Goal: Transaction & Acquisition: Purchase product/service

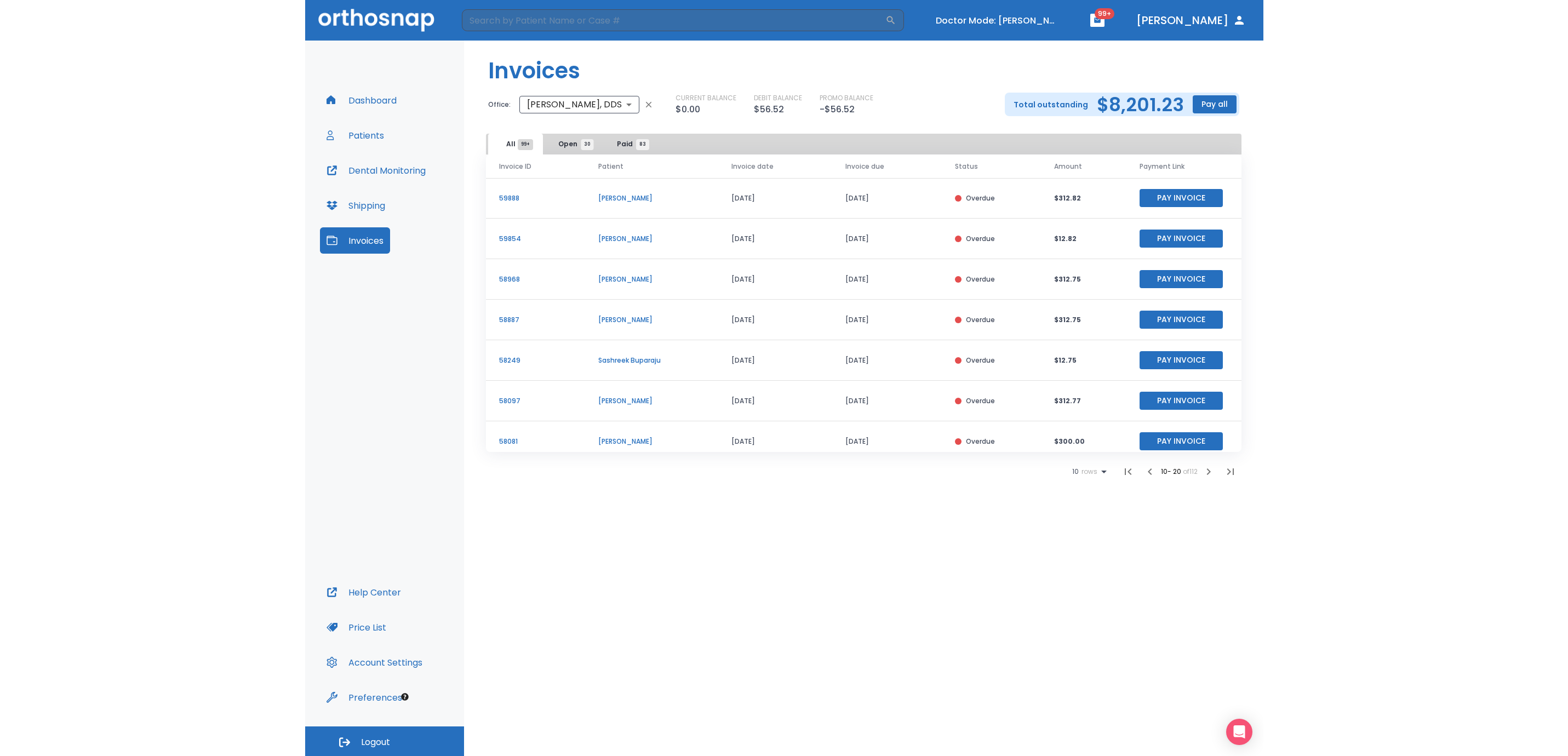
scroll to position [135, 0]
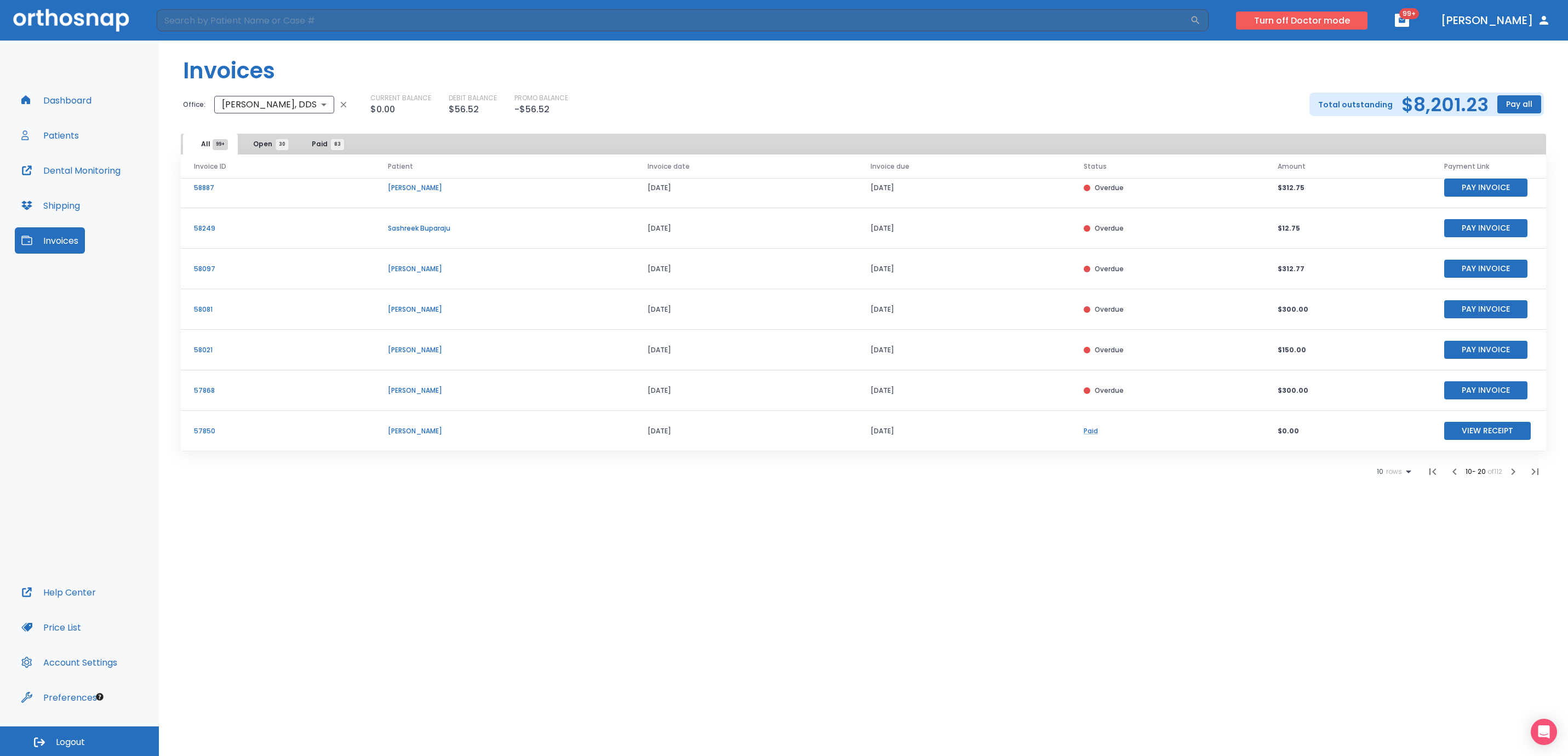
click at [958, 25] on button "Turn off Doctor mode" at bounding box center [1302, 21] width 131 height 18
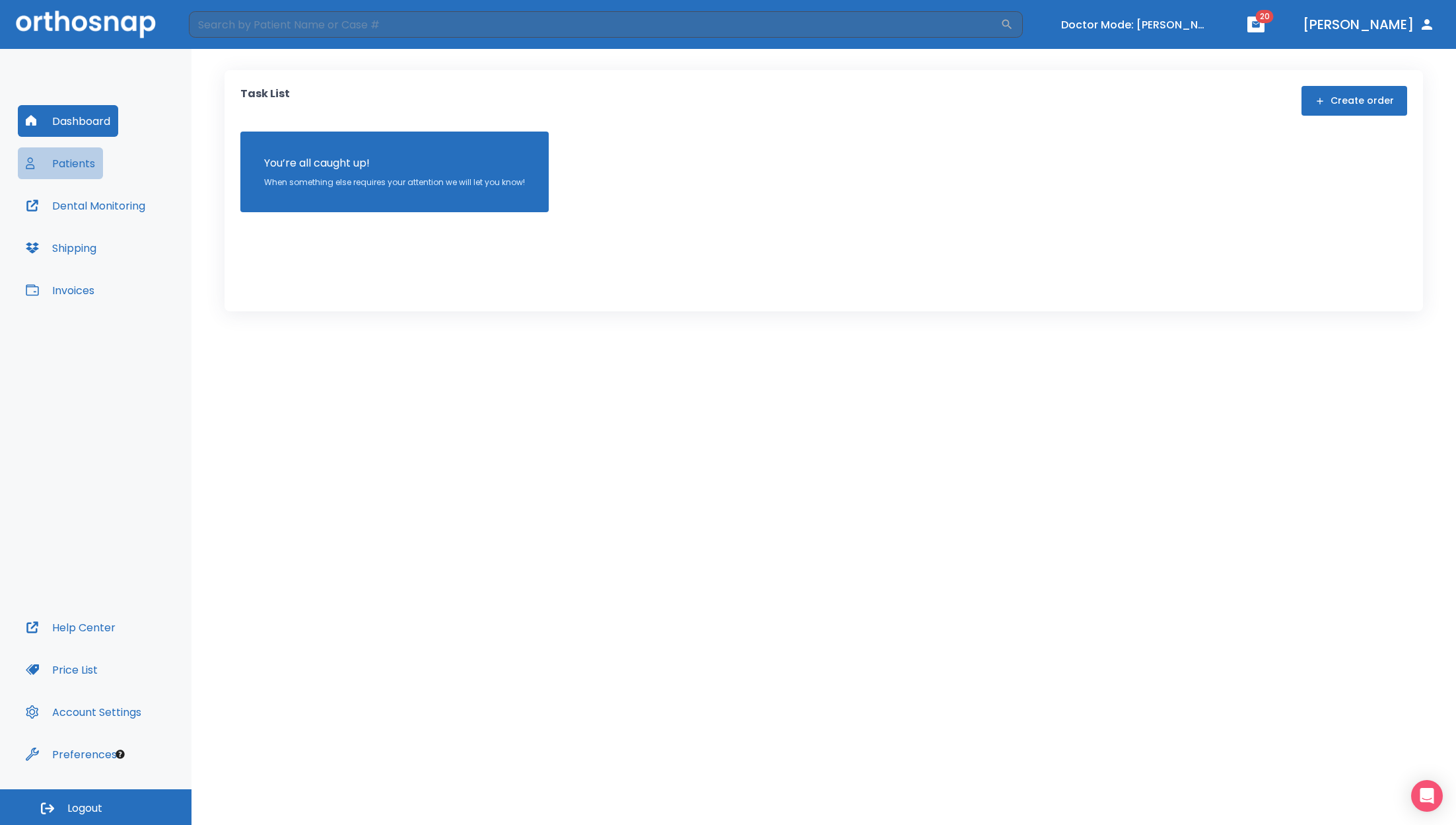
click at [84, 164] on button "Patients" at bounding box center [60, 164] width 85 height 32
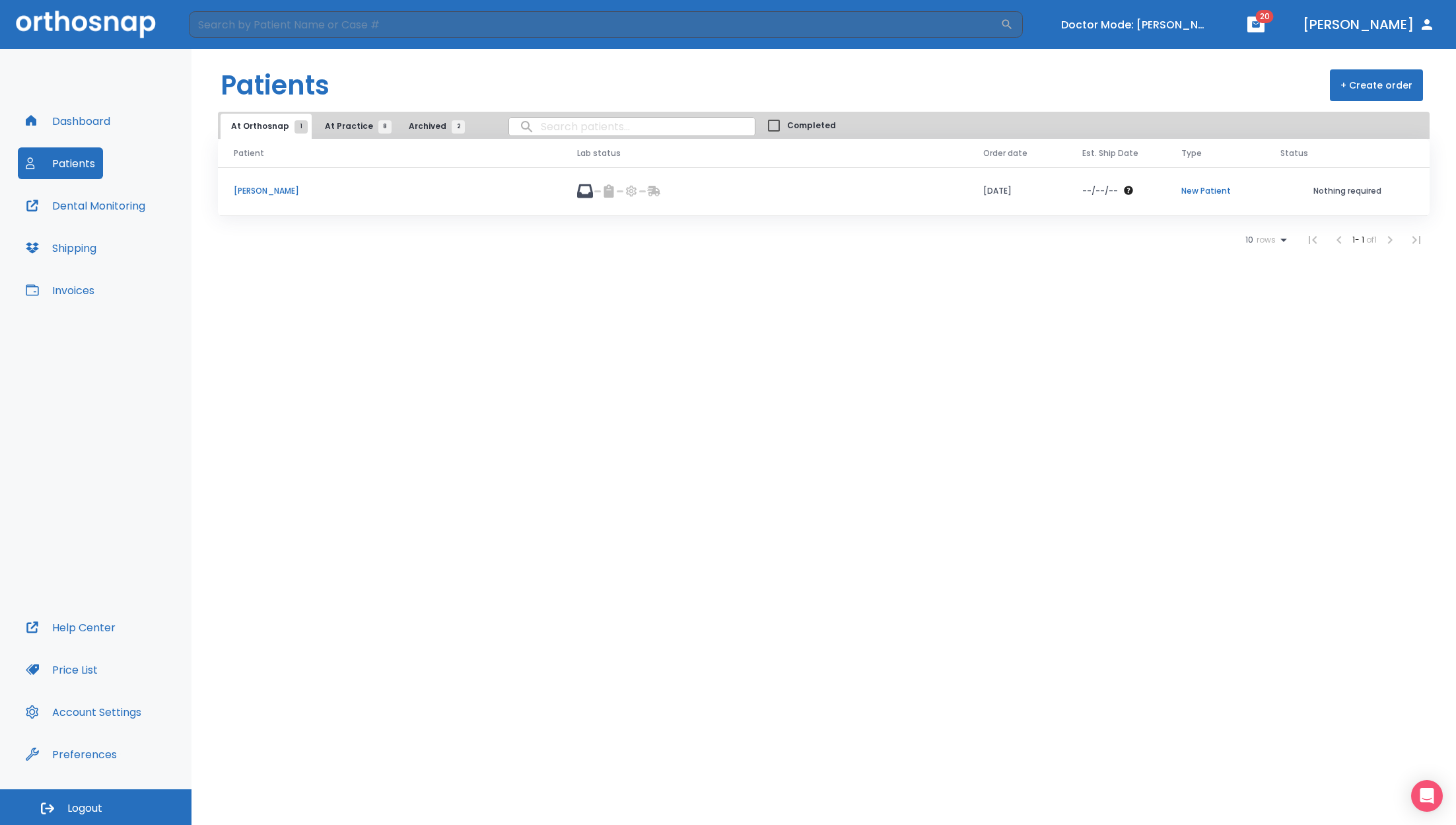
click at [340, 132] on button "At Practice 8" at bounding box center [354, 126] width 81 height 25
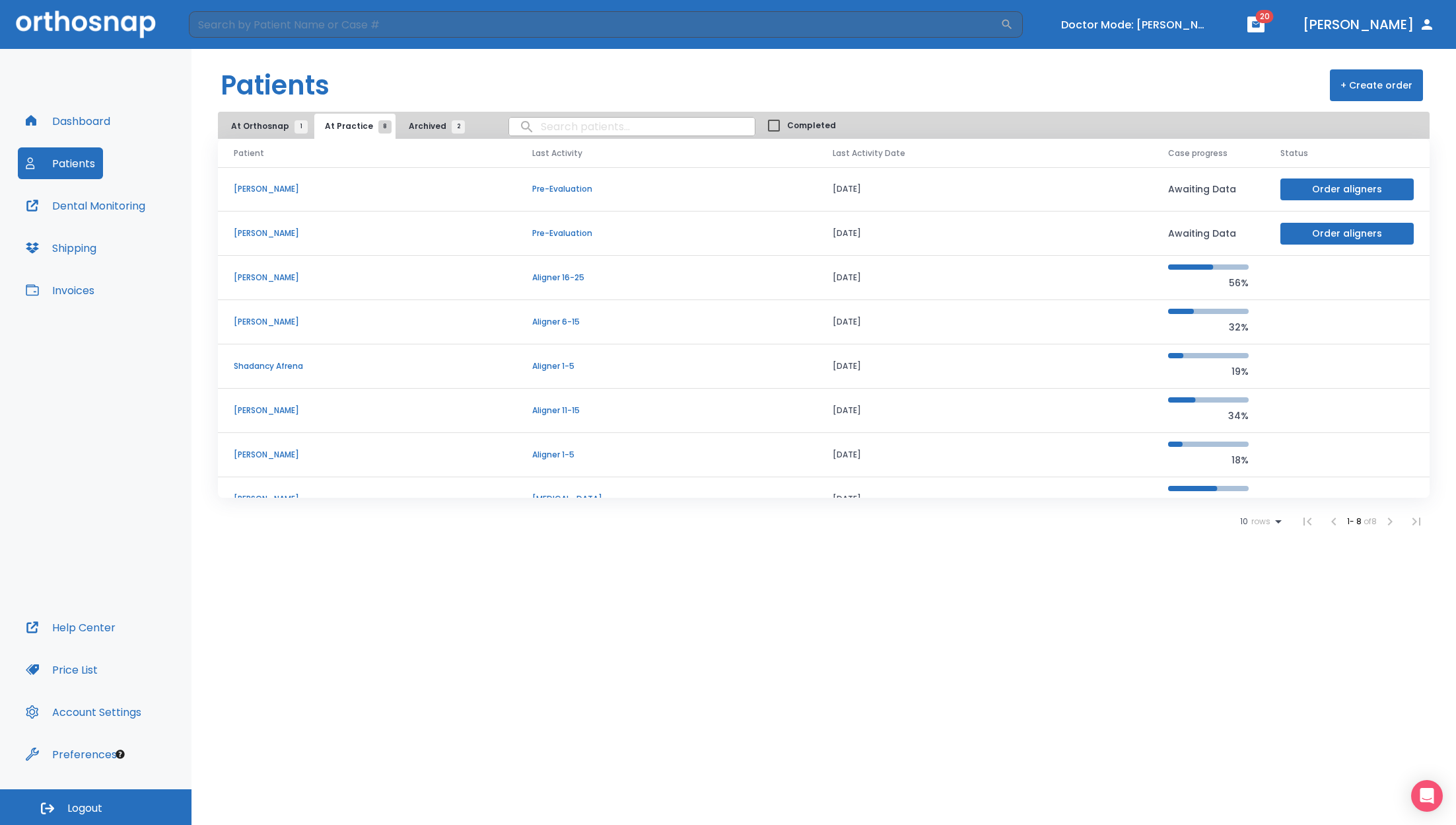
click at [282, 274] on p "[PERSON_NAME]" at bounding box center [367, 277] width 267 height 12
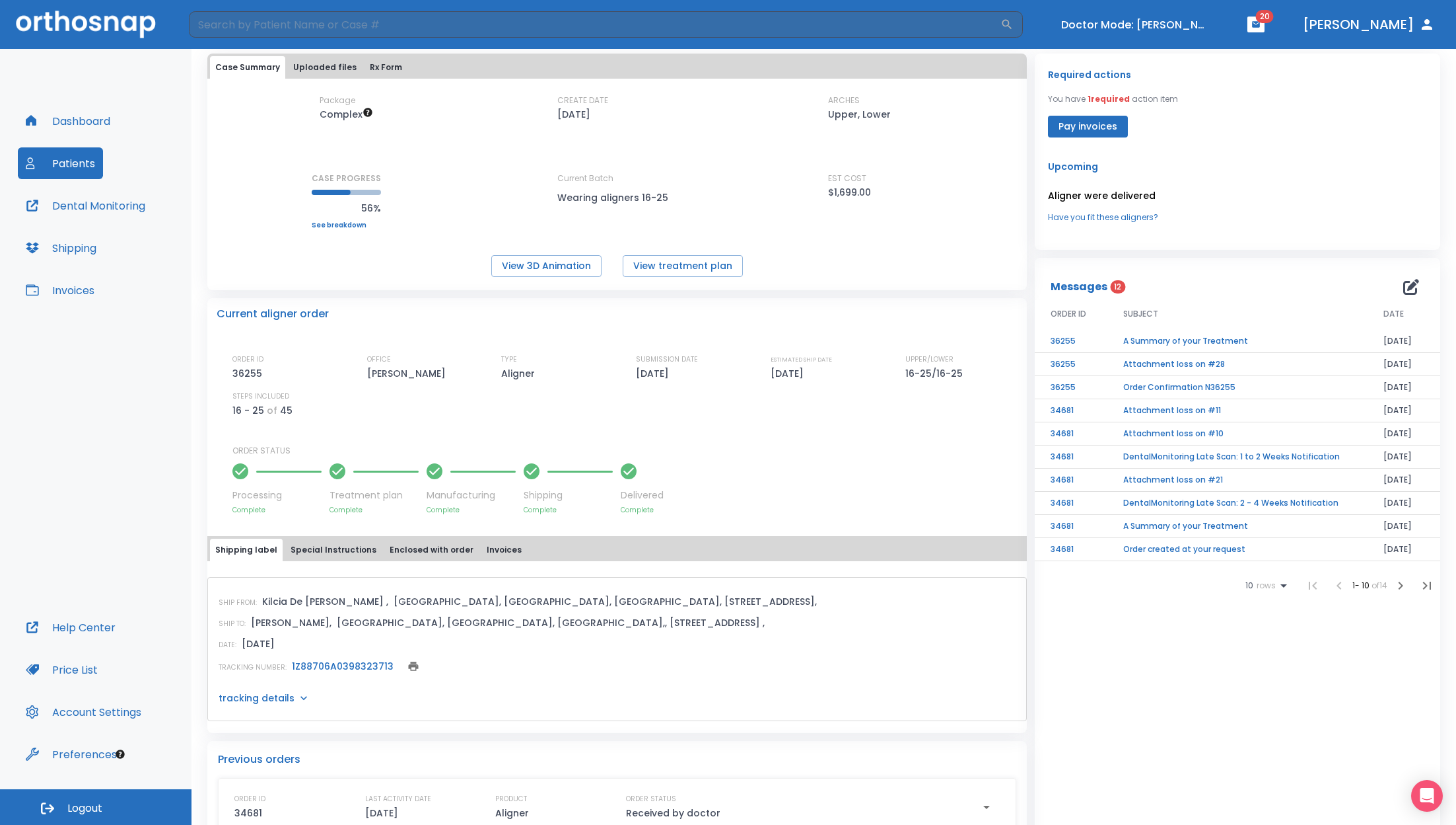
scroll to position [163, 0]
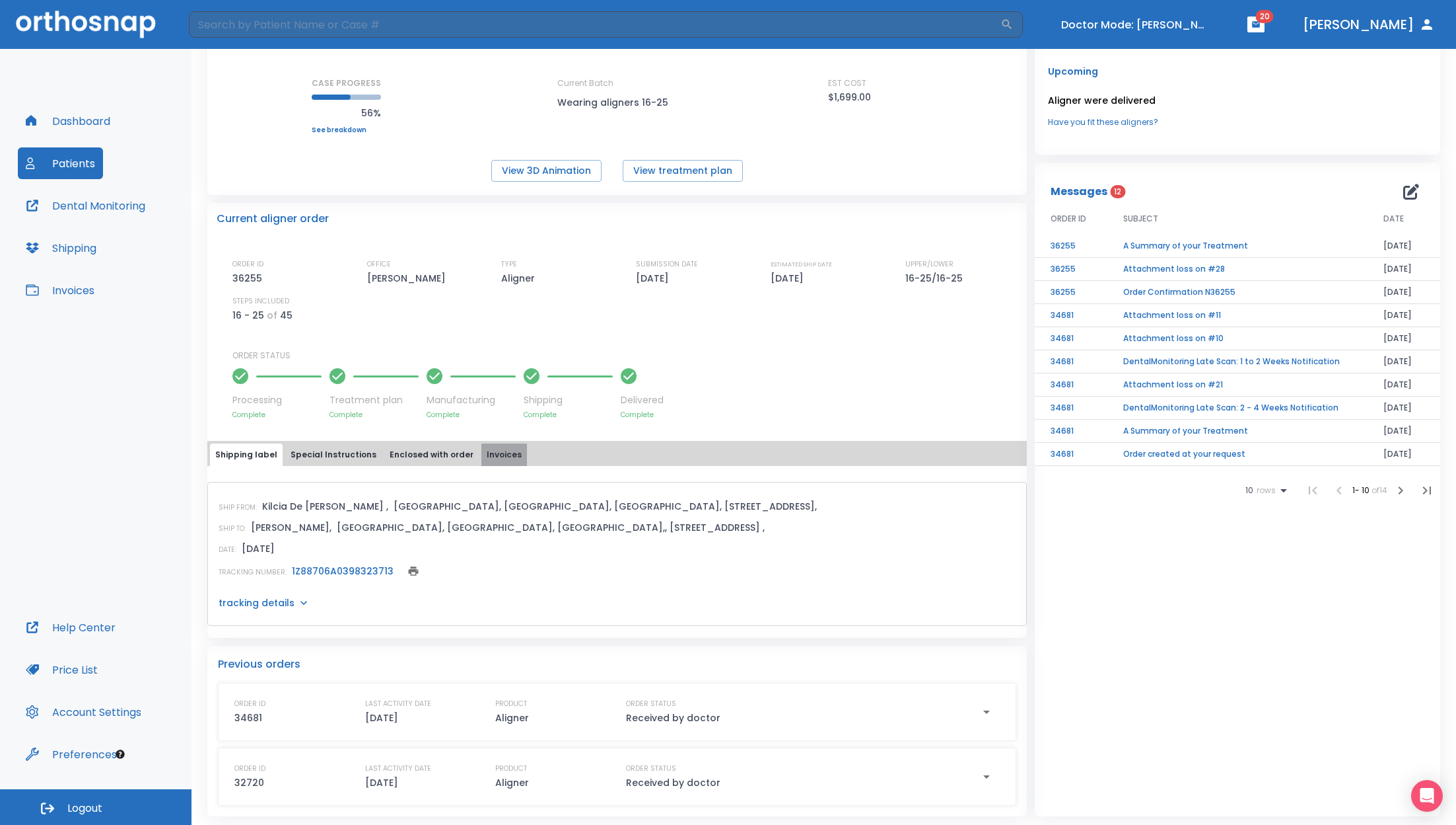
click at [487, 459] on button "Invoices" at bounding box center [503, 454] width 45 height 22
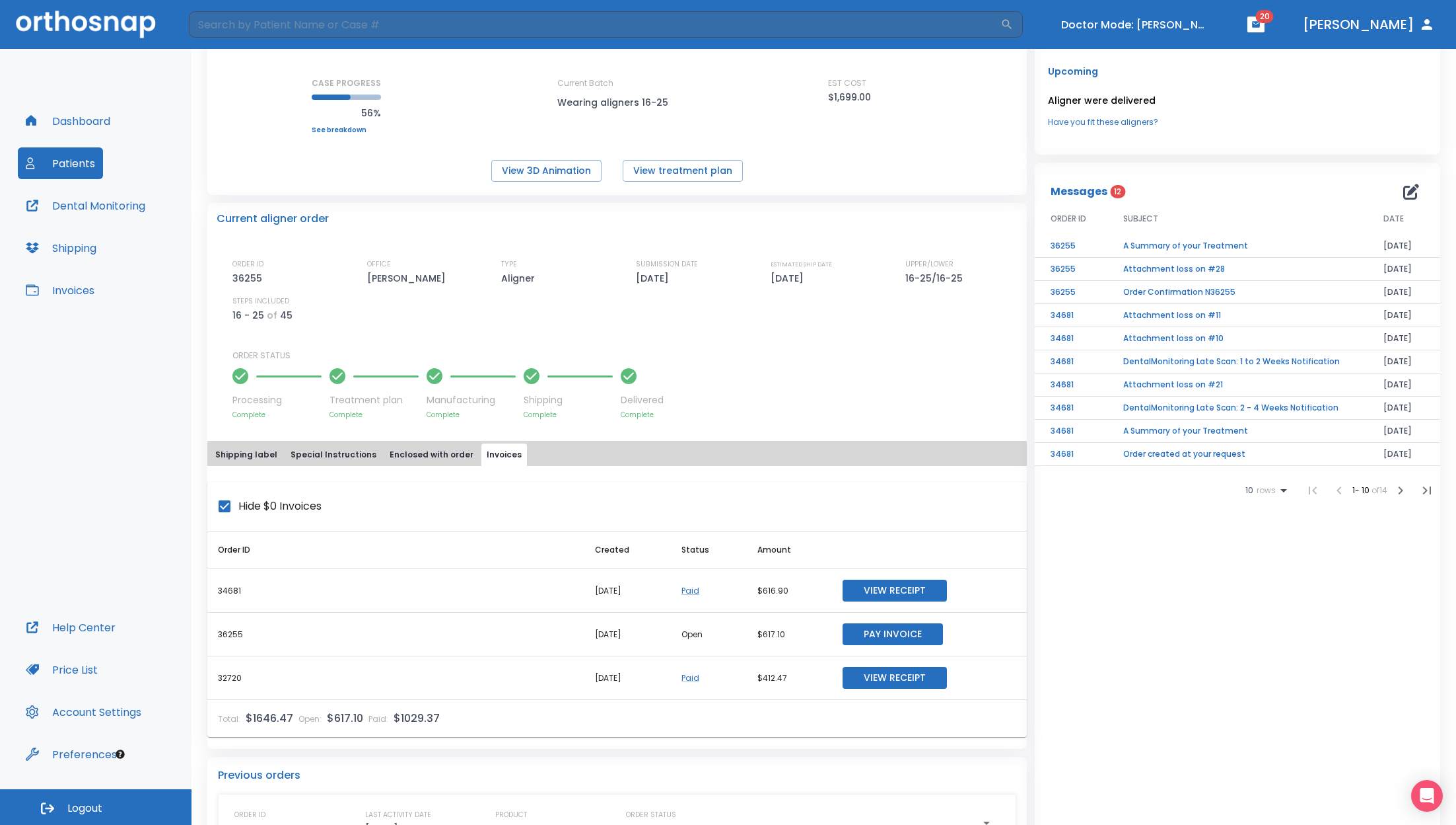
scroll to position [273, 0]
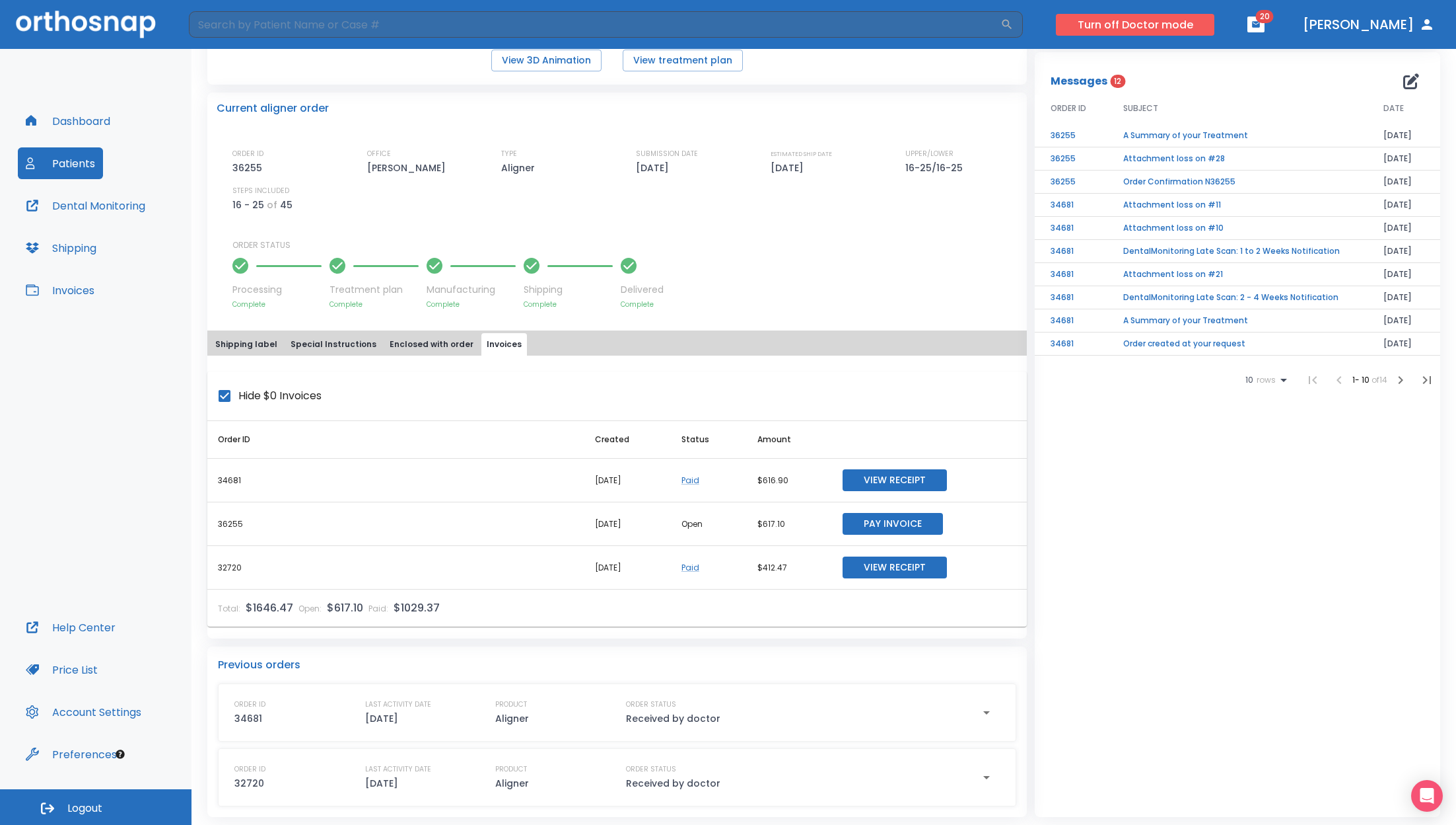
click at [1199, 28] on button "Turn off Doctor mode" at bounding box center [1135, 25] width 158 height 22
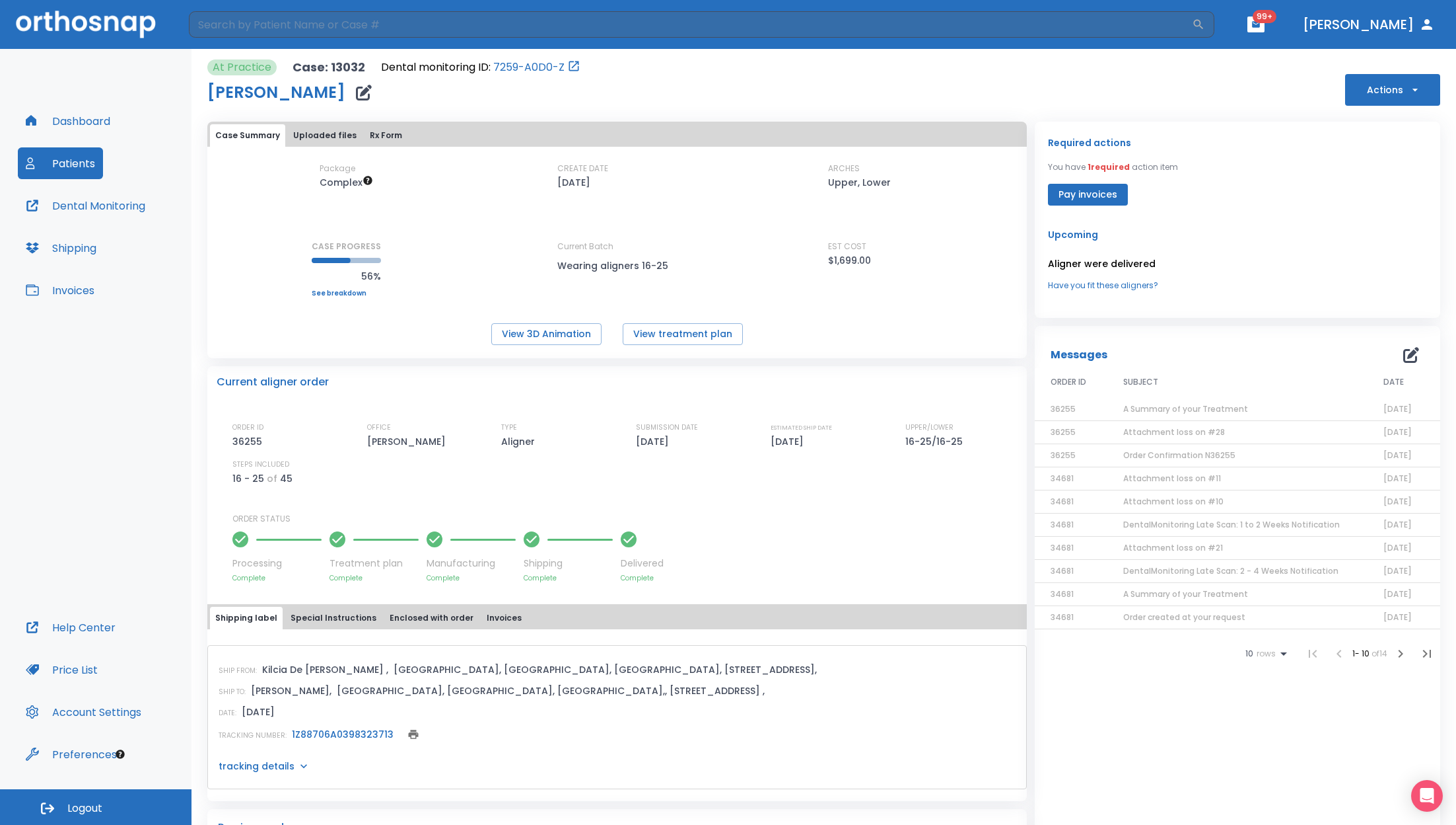
scroll to position [163, 0]
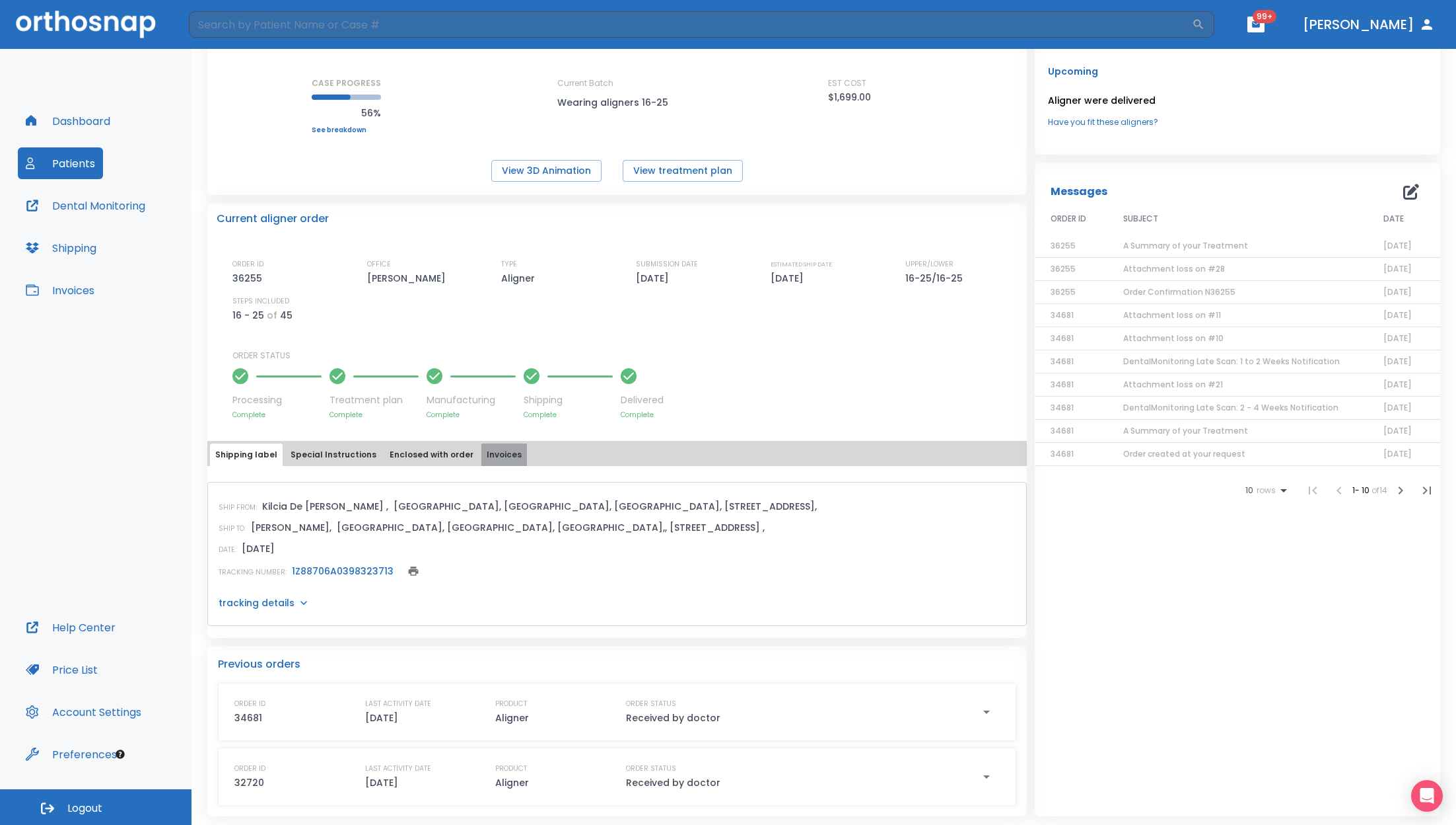
click at [494, 455] on button "Invoices" at bounding box center [503, 454] width 45 height 22
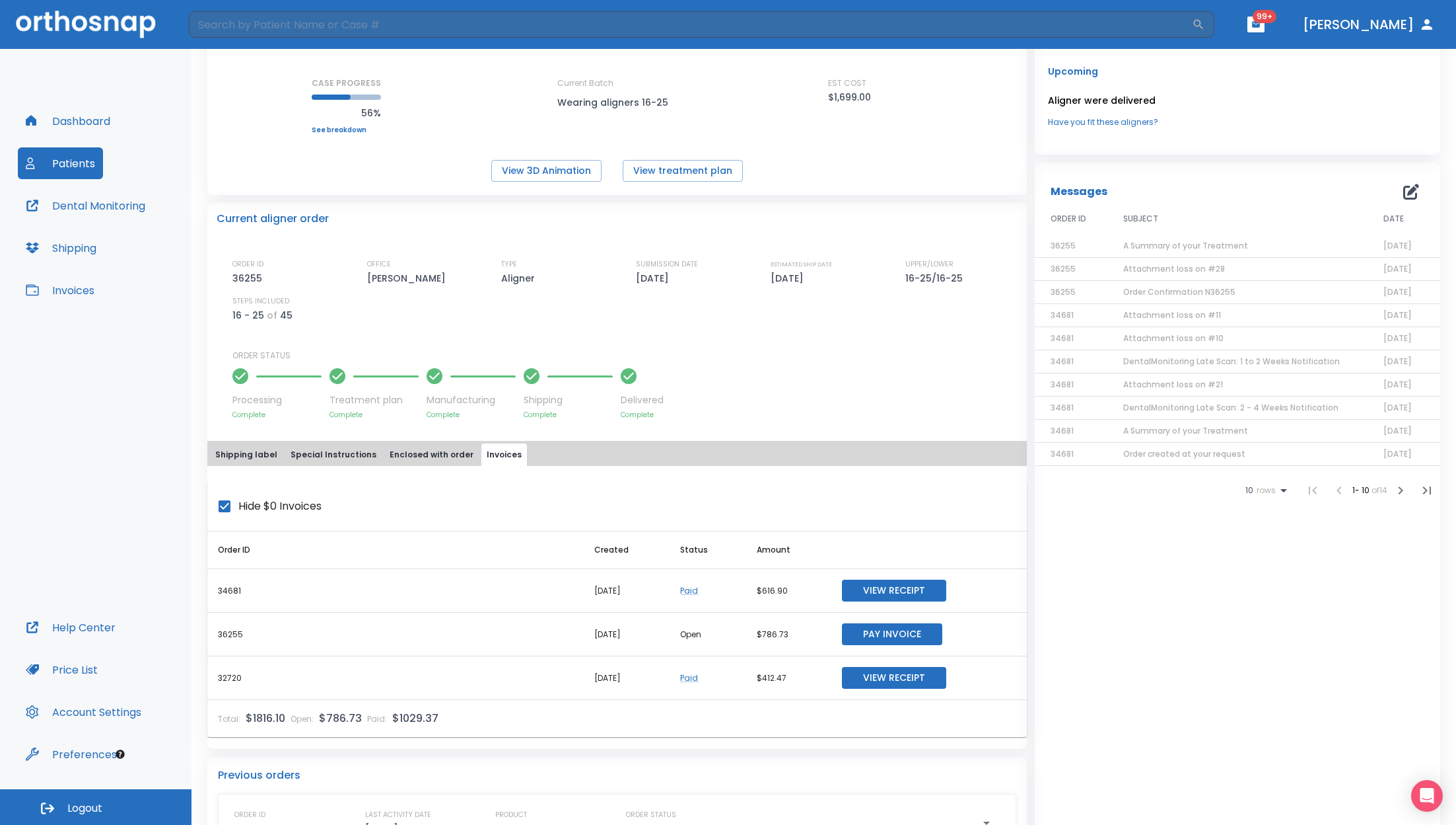
click at [912, 635] on button "Pay Invoice" at bounding box center [892, 634] width 101 height 22
